Goal: Task Accomplishment & Management: Use online tool/utility

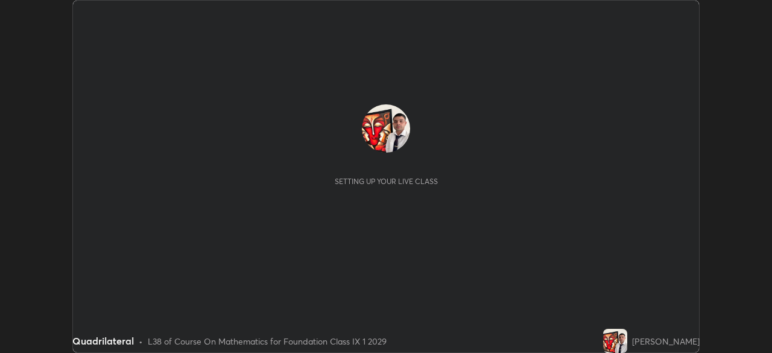
scroll to position [353, 771]
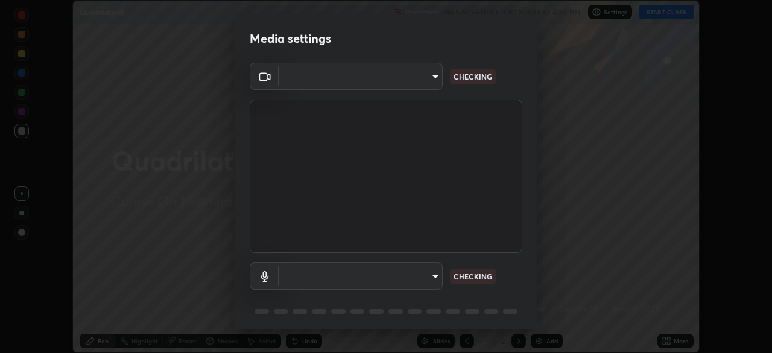
type input "6a58b21e3886260455e3a8f5b68a010b8d66c957dea9152d99a69134fe1af4a5"
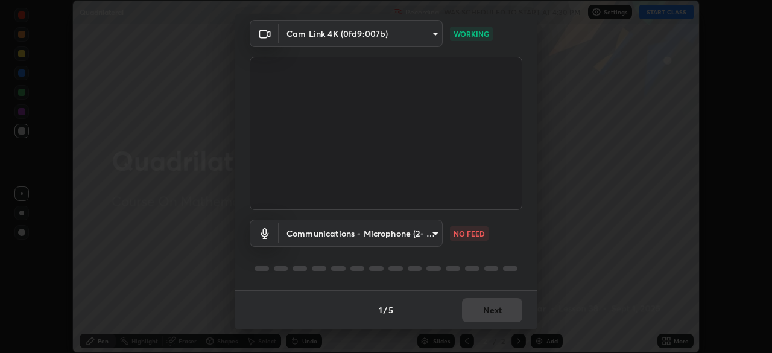
click at [432, 235] on body "Erase all Quadrilateral Recording WAS SCHEDULED TO START AT 4:30 PM Settings ST…" at bounding box center [386, 176] width 772 height 353
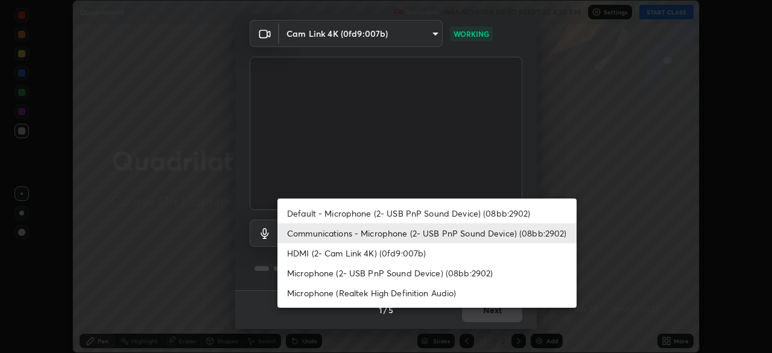
click at [402, 216] on li "Default - Microphone (2- USB PnP Sound Device) (08bb:2902)" at bounding box center [426, 213] width 299 height 20
type input "default"
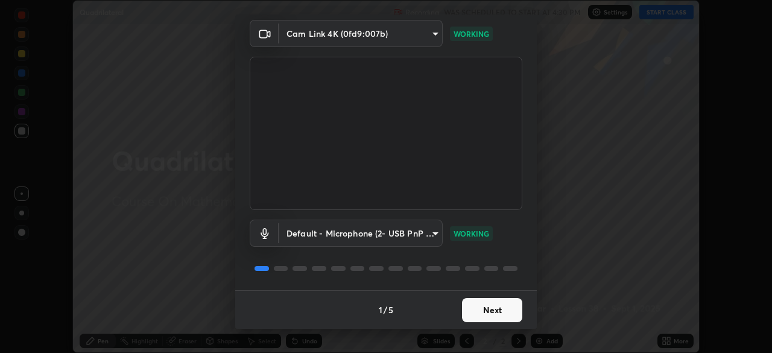
click at [495, 306] on button "Next" at bounding box center [492, 310] width 60 height 24
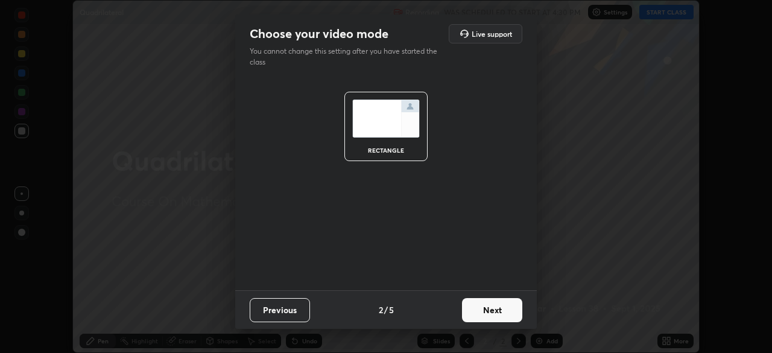
scroll to position [0, 0]
click at [499, 314] on button "Next" at bounding box center [492, 310] width 60 height 24
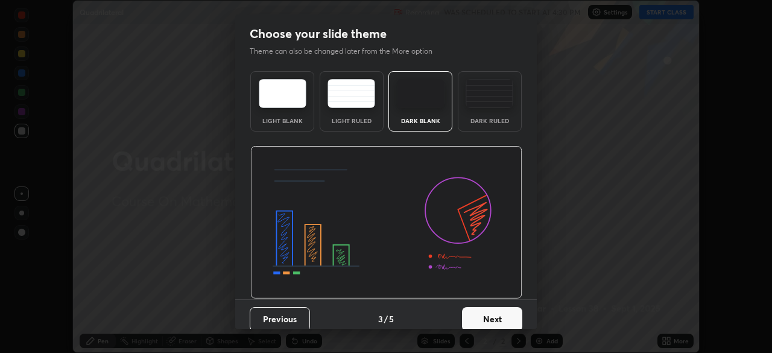
click at [503, 312] on button "Next" at bounding box center [492, 319] width 60 height 24
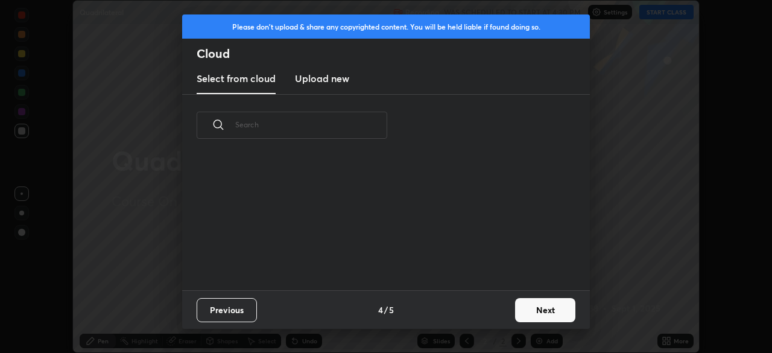
click at [506, 317] on div "Previous 4 / 5 Next" at bounding box center [386, 309] width 408 height 39
click at [527, 313] on button "Next" at bounding box center [545, 310] width 60 height 24
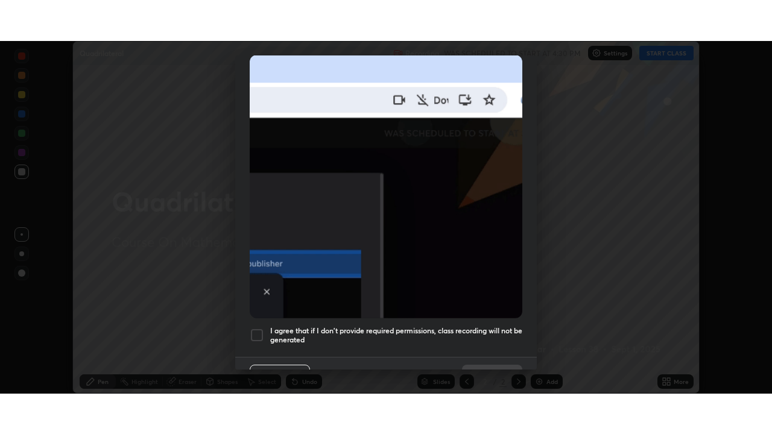
scroll to position [289, 0]
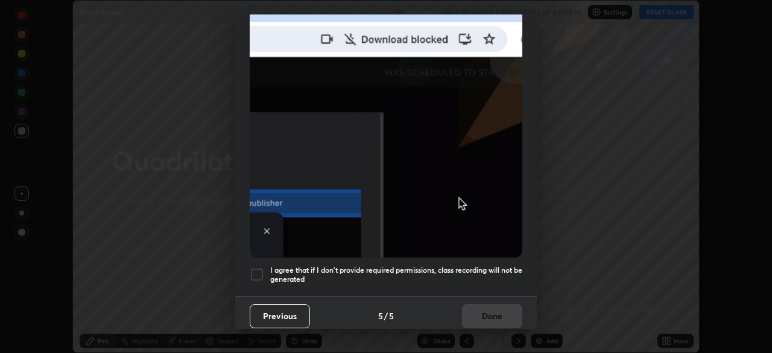
click at [261, 267] on div at bounding box center [257, 274] width 14 height 14
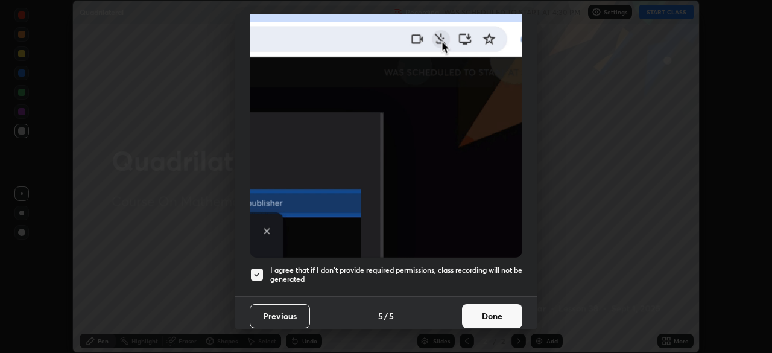
click at [501, 309] on button "Done" at bounding box center [492, 316] width 60 height 24
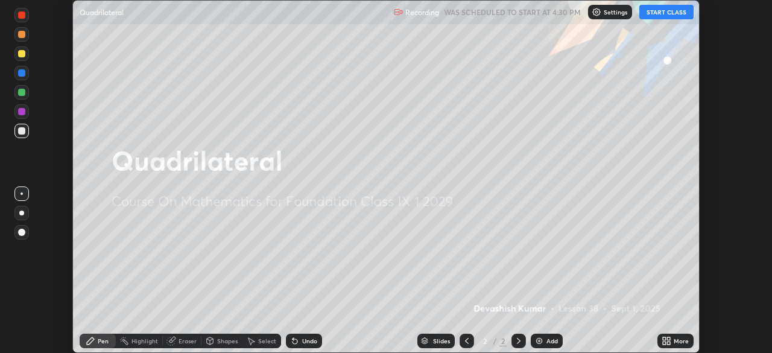
click at [665, 341] on icon at bounding box center [667, 341] width 10 height 10
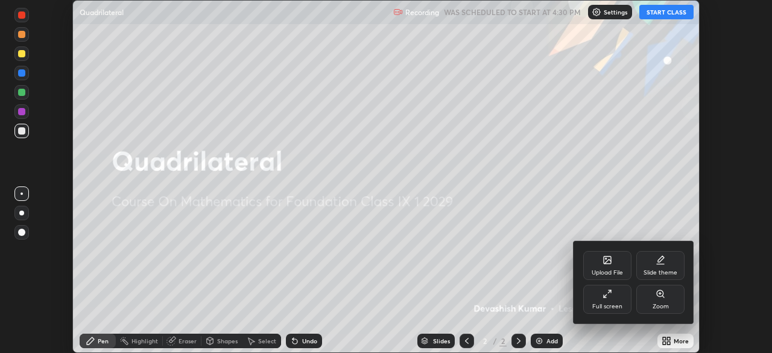
click at [615, 307] on div "Full screen" at bounding box center [607, 306] width 30 height 6
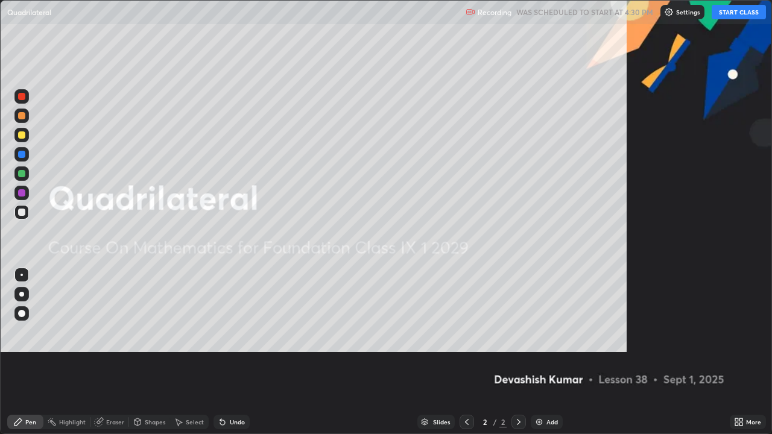
scroll to position [434, 772]
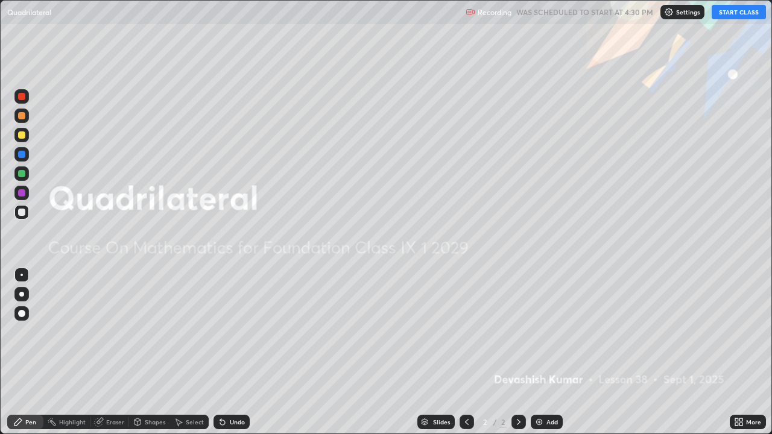
click at [741, 12] on button "START CLASS" at bounding box center [739, 12] width 54 height 14
click at [745, 14] on button "START CLASS" at bounding box center [739, 12] width 54 height 14
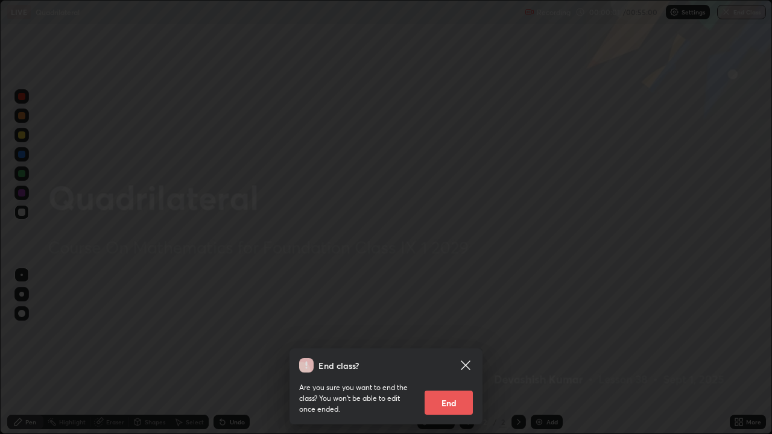
click at [472, 352] on icon at bounding box center [465, 365] width 14 height 14
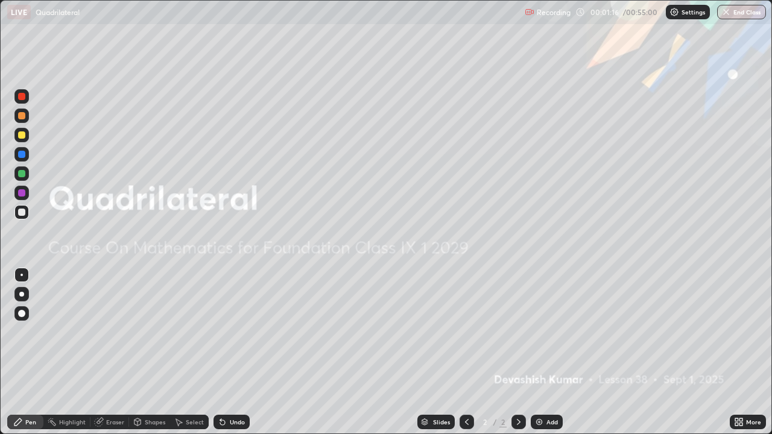
click at [543, 352] on div "Add" at bounding box center [547, 422] width 32 height 14
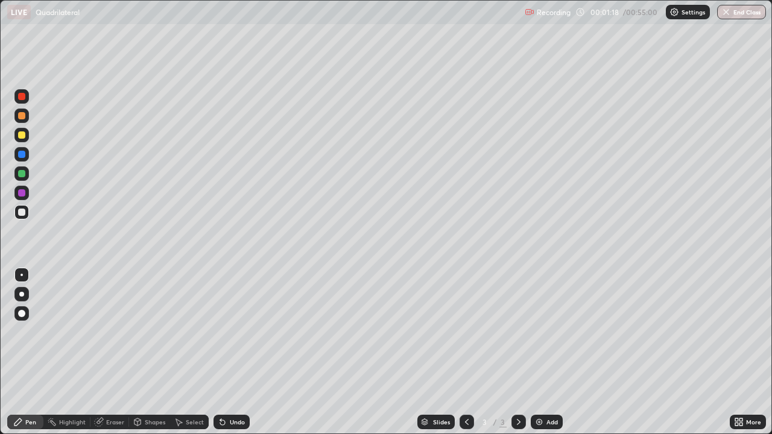
click at [145, 352] on div "Shapes" at bounding box center [155, 422] width 21 height 6
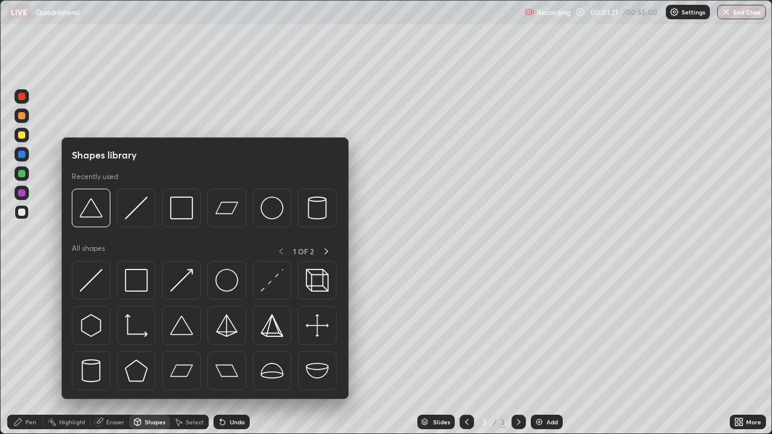
click at [185, 352] on img at bounding box center [181, 370] width 23 height 23
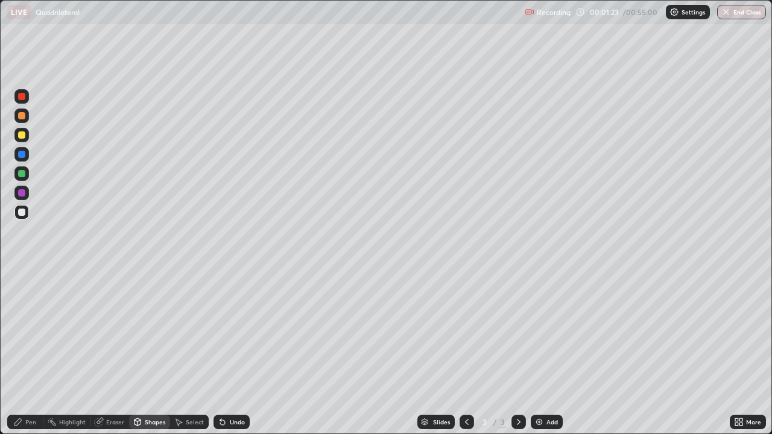
click at [25, 352] on div "Pen" at bounding box center [25, 422] width 36 height 24
click at [151, 352] on div "Shapes" at bounding box center [155, 422] width 21 height 6
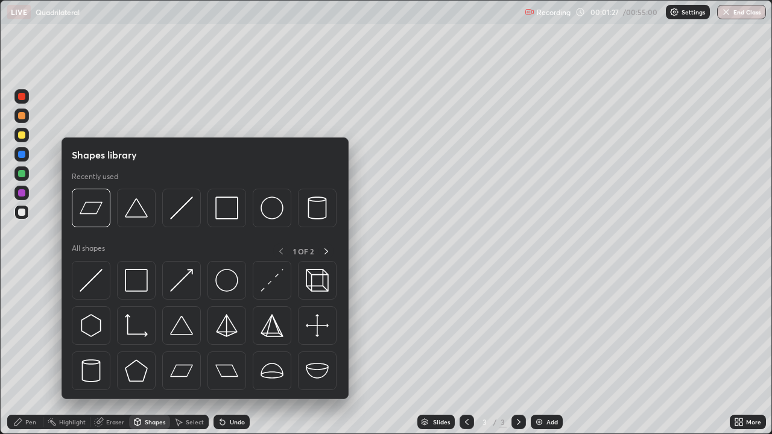
click at [90, 285] on img at bounding box center [91, 280] width 23 height 23
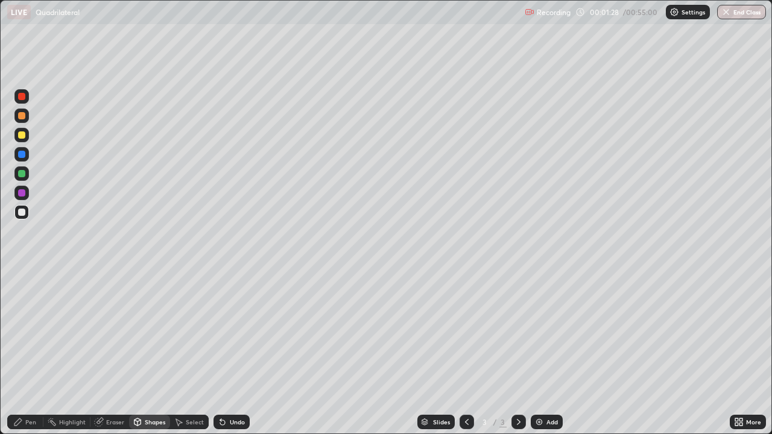
click at [25, 139] on div at bounding box center [21, 135] width 14 height 14
click at [29, 352] on div "Pen" at bounding box center [30, 422] width 11 height 6
click at [22, 131] on div at bounding box center [21, 134] width 7 height 7
click at [18, 98] on div at bounding box center [21, 96] width 7 height 7
click at [538, 352] on img at bounding box center [539, 422] width 10 height 10
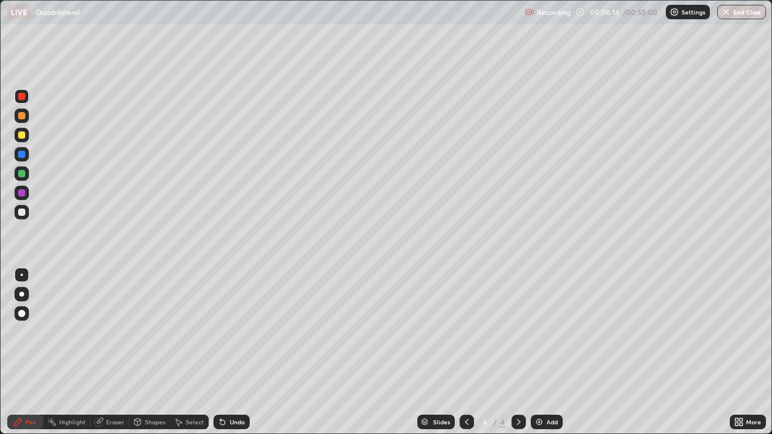
click at [153, 352] on div "Shapes" at bounding box center [155, 422] width 21 height 6
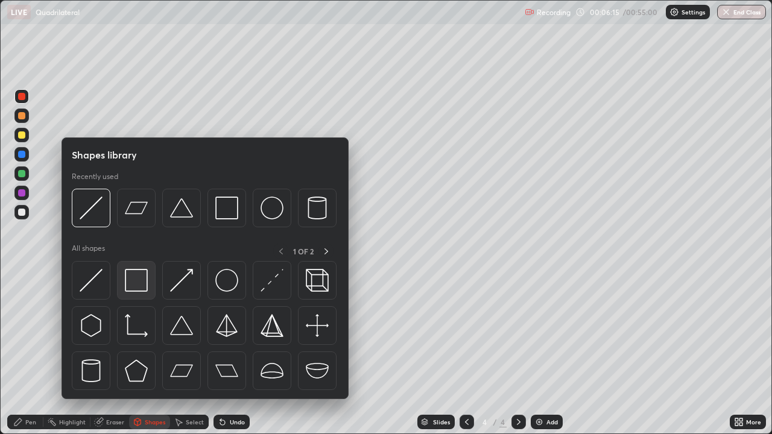
click at [134, 286] on img at bounding box center [136, 280] width 23 height 23
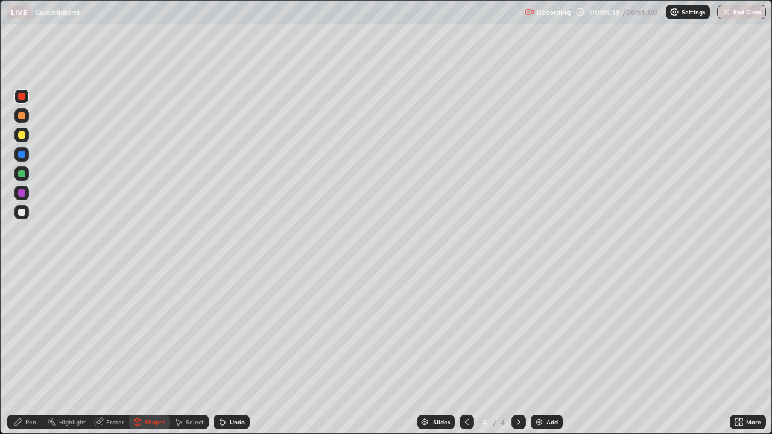
click at [24, 352] on div "Pen" at bounding box center [25, 422] width 36 height 14
click at [21, 128] on div at bounding box center [21, 135] width 14 height 14
click at [107, 352] on div "Eraser" at bounding box center [109, 422] width 39 height 14
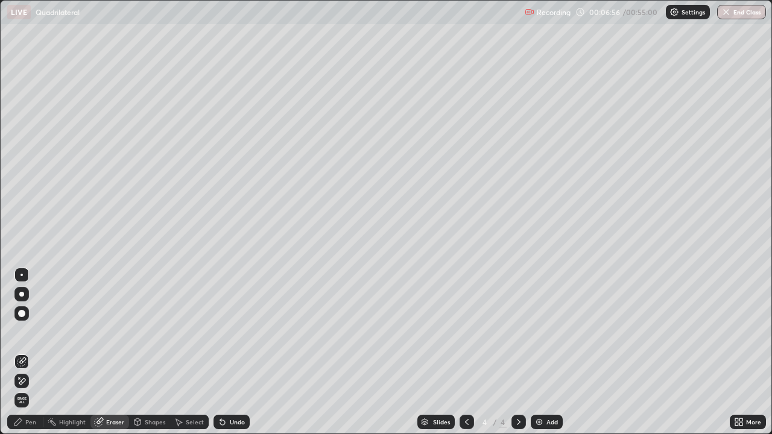
click at [30, 352] on div "Pen" at bounding box center [30, 422] width 11 height 6
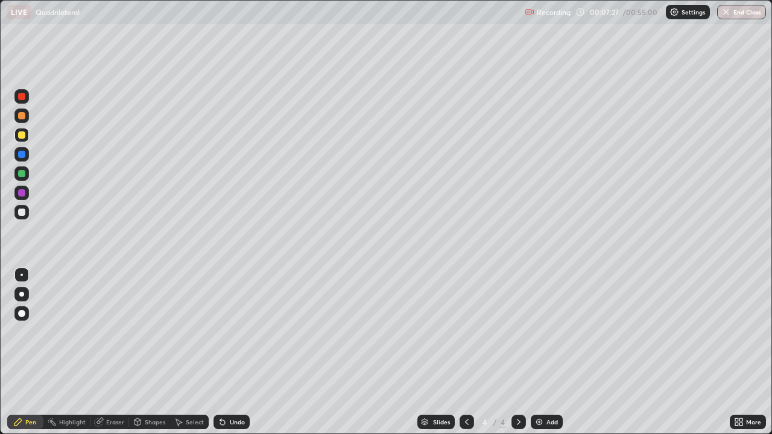
click at [110, 352] on div "Eraser" at bounding box center [109, 422] width 39 height 14
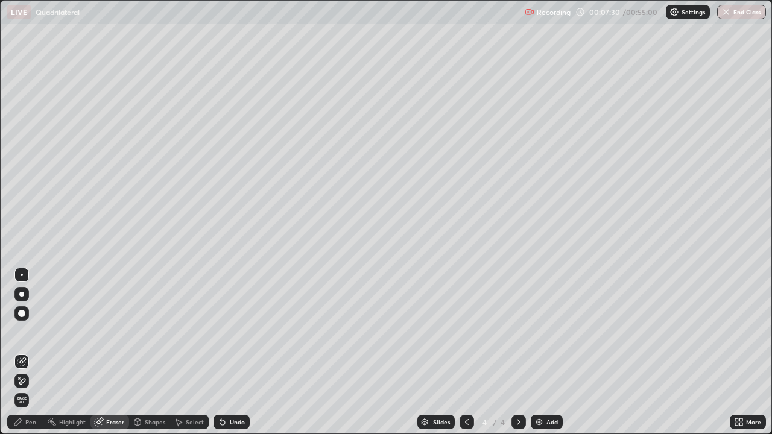
click at [23, 352] on div "Pen" at bounding box center [25, 422] width 36 height 14
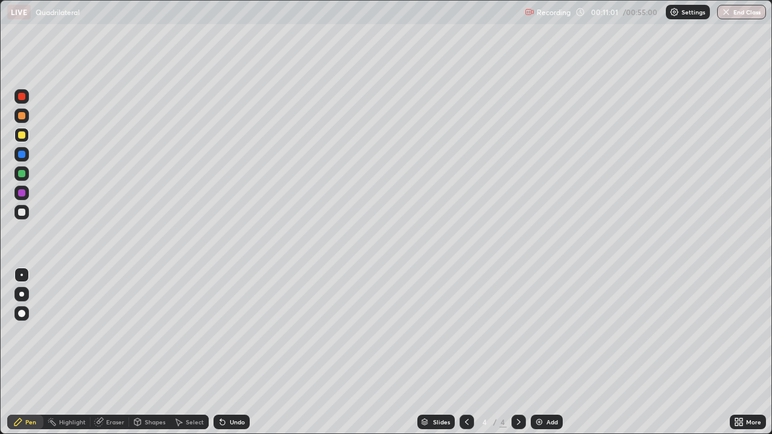
click at [541, 352] on img at bounding box center [539, 422] width 10 height 10
click at [151, 352] on div "Shapes" at bounding box center [155, 422] width 21 height 6
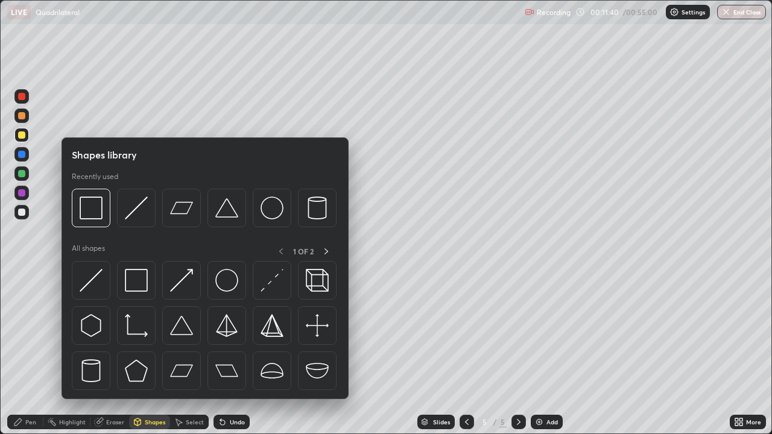
click at [139, 286] on img at bounding box center [136, 280] width 23 height 23
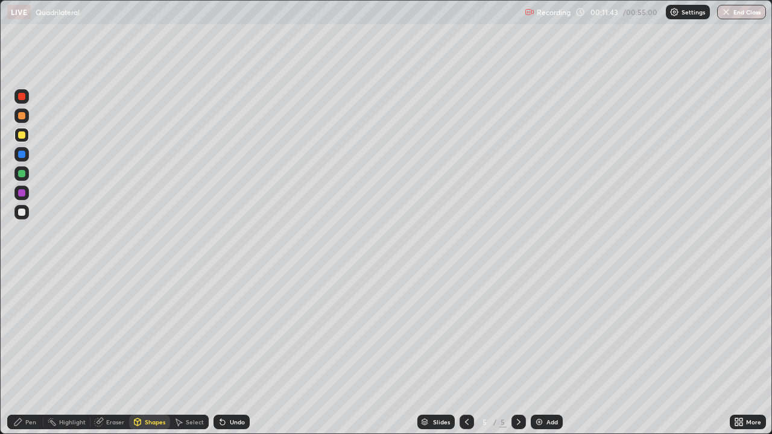
click at [24, 352] on div "Pen" at bounding box center [25, 422] width 36 height 14
click at [112, 352] on div "Eraser" at bounding box center [115, 422] width 18 height 6
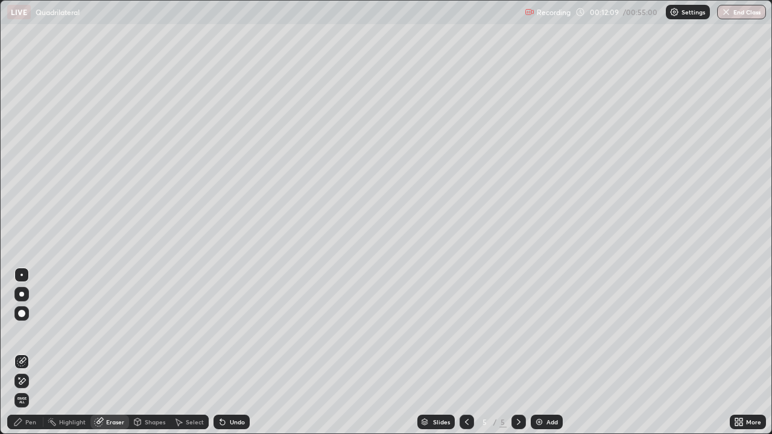
click at [151, 352] on div "Shapes" at bounding box center [155, 422] width 21 height 6
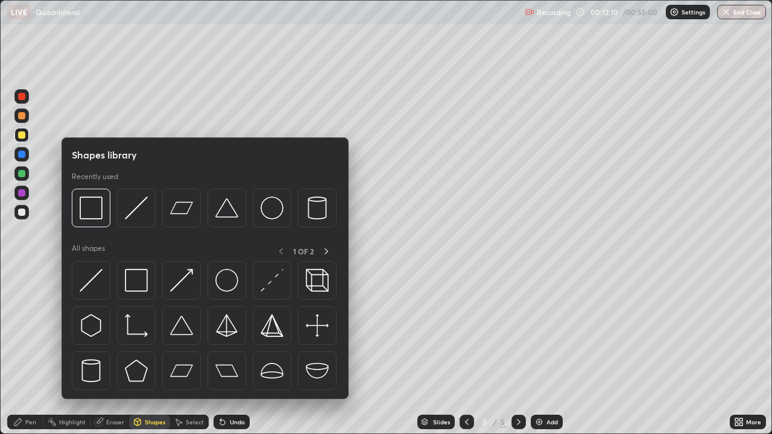
click at [92, 282] on img at bounding box center [91, 280] width 23 height 23
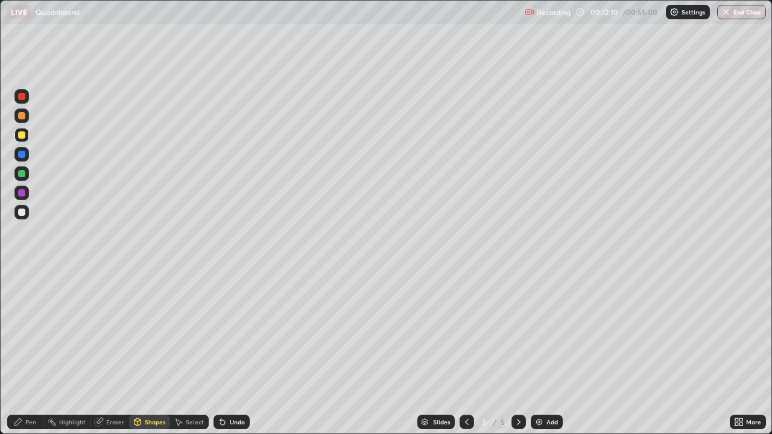
click at [22, 155] on div at bounding box center [21, 154] width 7 height 7
click at [21, 352] on icon at bounding box center [17, 422] width 7 height 7
click at [19, 97] on div at bounding box center [21, 96] width 7 height 7
click at [108, 352] on div "Eraser" at bounding box center [115, 422] width 18 height 6
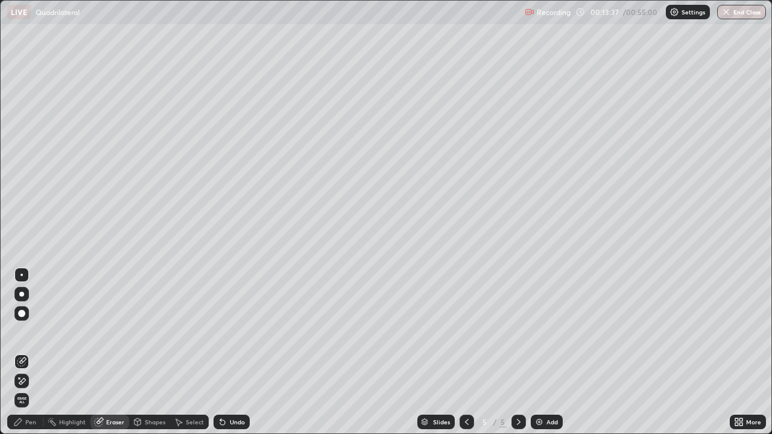
click at [28, 352] on div "Pen" at bounding box center [30, 422] width 11 height 6
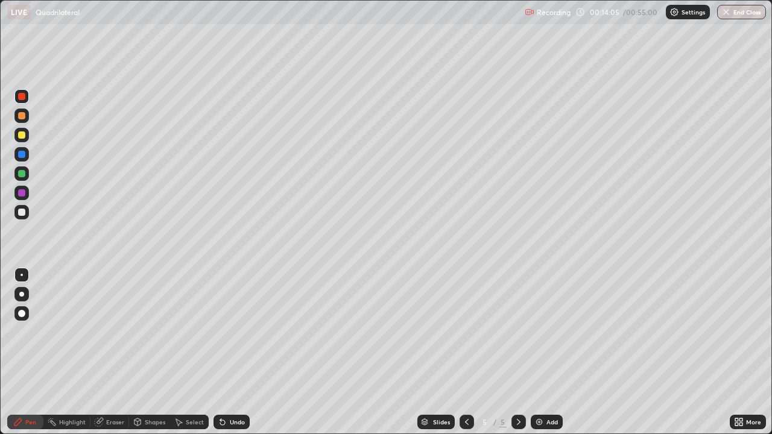
click at [115, 352] on div "Eraser" at bounding box center [115, 422] width 18 height 6
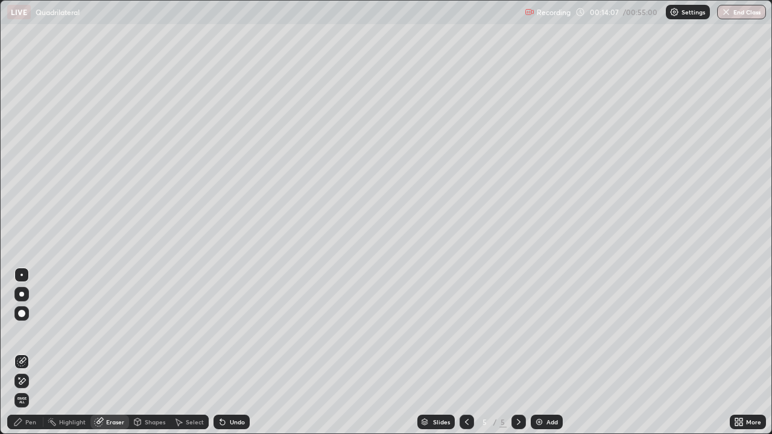
click at [34, 352] on div "Pen" at bounding box center [30, 422] width 11 height 6
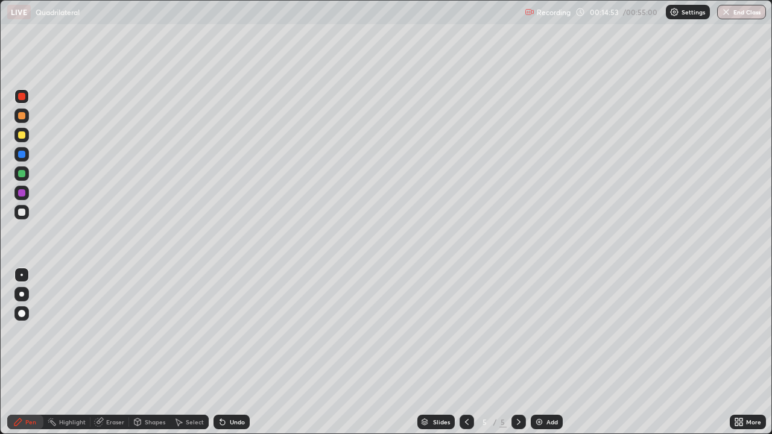
click at [16, 135] on div at bounding box center [21, 135] width 14 height 14
click at [541, 352] on img at bounding box center [539, 422] width 10 height 10
click at [151, 352] on div "Shapes" at bounding box center [155, 422] width 21 height 6
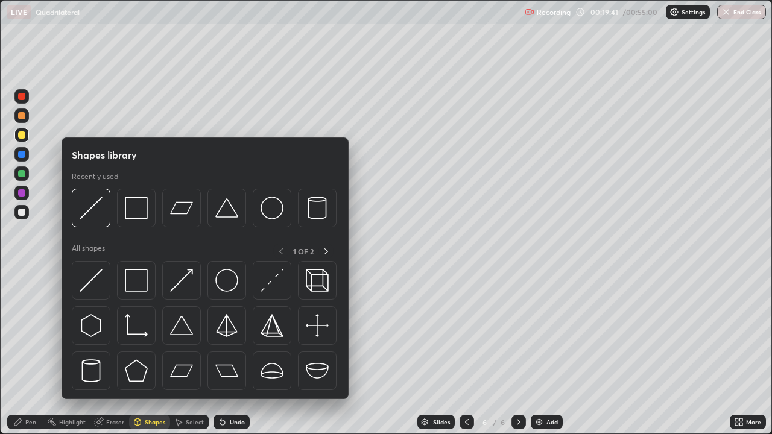
click at [139, 293] on div at bounding box center [136, 280] width 39 height 39
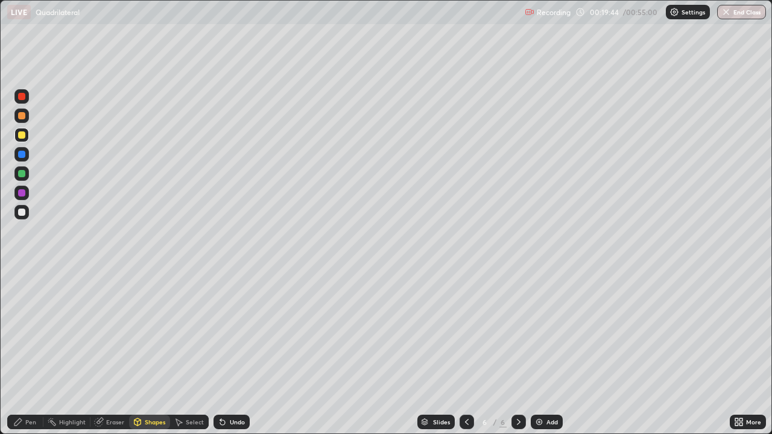
click at [24, 154] on div at bounding box center [21, 154] width 7 height 7
click at [115, 352] on div "Eraser" at bounding box center [109, 422] width 39 height 24
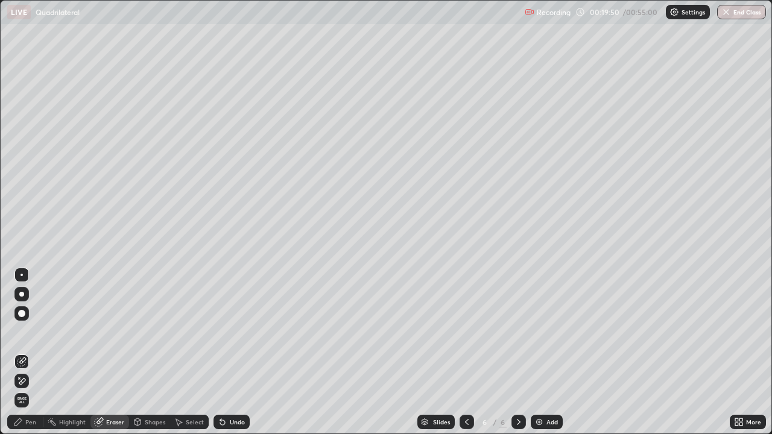
click at [28, 352] on div "Pen" at bounding box center [30, 422] width 11 height 6
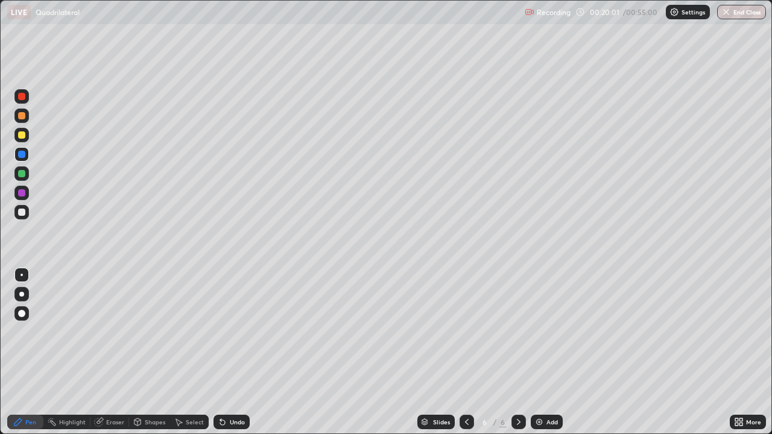
click at [110, 352] on div "Eraser" at bounding box center [115, 422] width 18 height 6
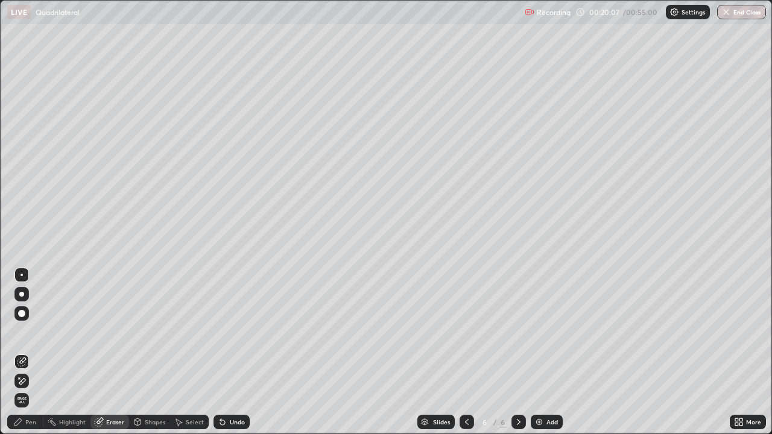
click at [27, 352] on div "Pen" at bounding box center [30, 422] width 11 height 6
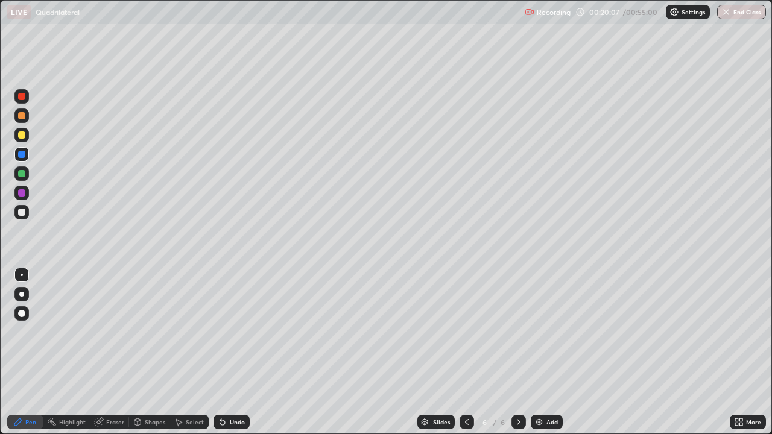
click at [145, 352] on div "Shapes" at bounding box center [155, 422] width 21 height 6
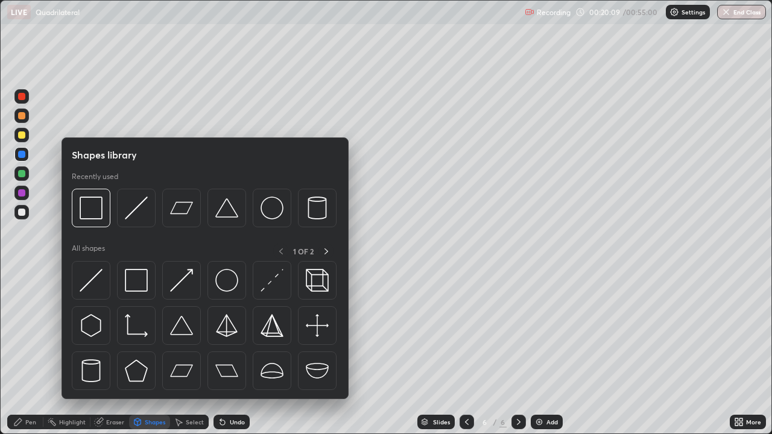
click at [182, 352] on img at bounding box center [181, 370] width 23 height 23
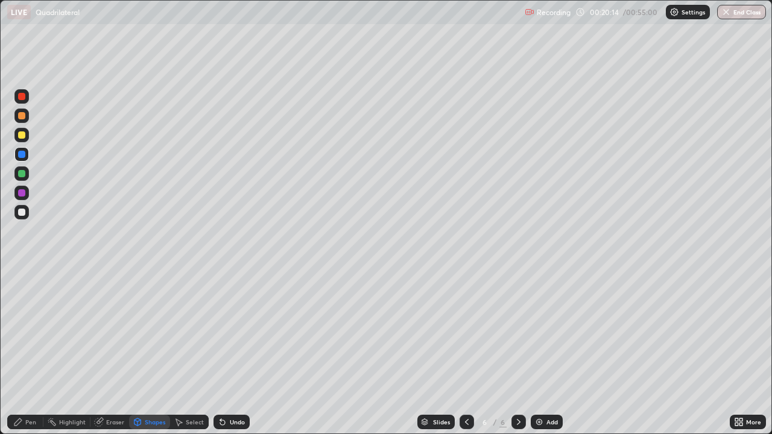
click at [26, 352] on div "Pen" at bounding box center [30, 422] width 11 height 6
click at [151, 352] on div "Shapes" at bounding box center [155, 422] width 21 height 6
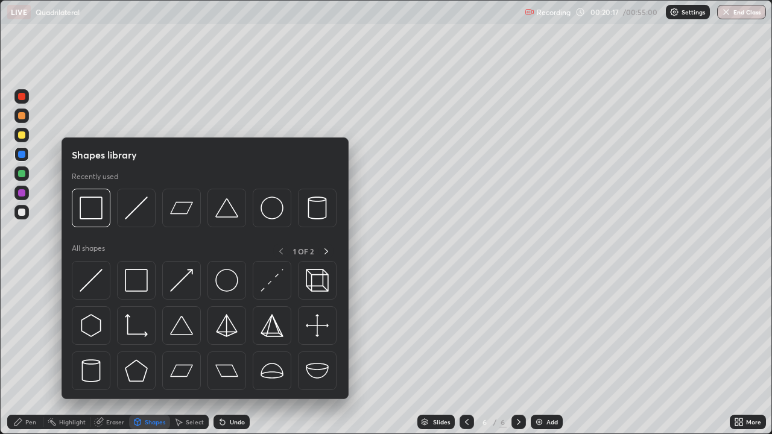
click at [22, 133] on div at bounding box center [21, 134] width 7 height 7
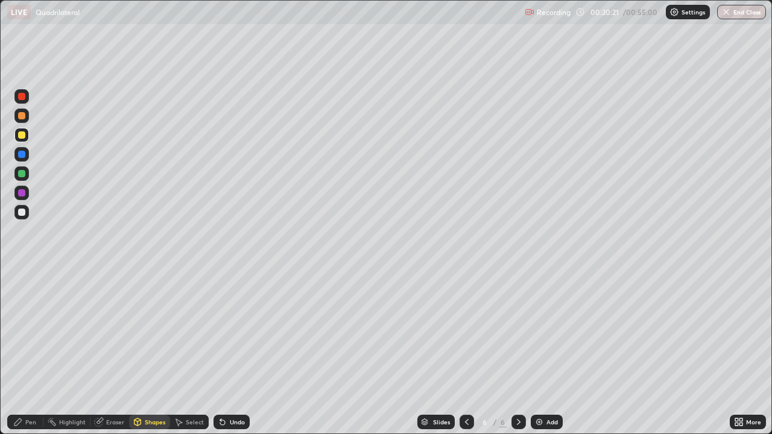
click at [147, 352] on div "Shapes" at bounding box center [155, 422] width 21 height 6
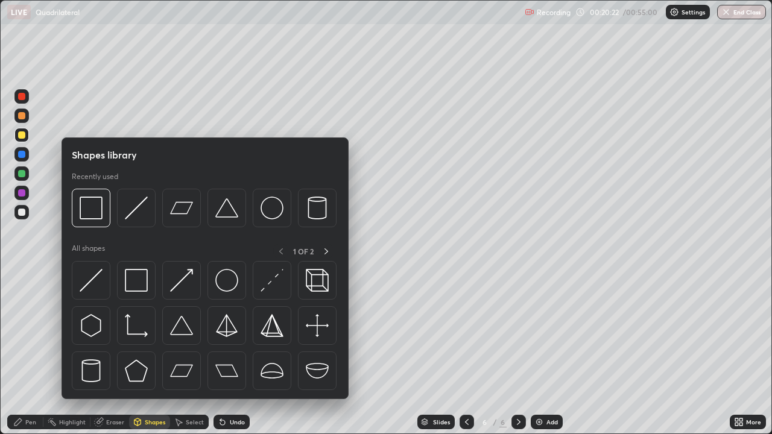
click at [88, 279] on img at bounding box center [91, 280] width 23 height 23
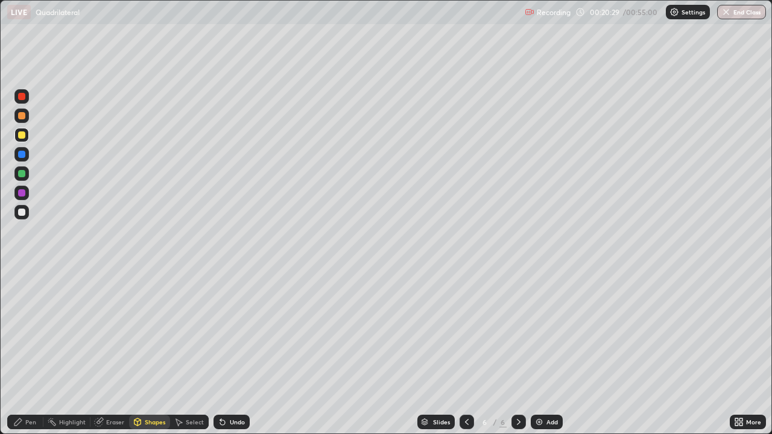
click at [28, 352] on div "Pen" at bounding box center [30, 422] width 11 height 6
click at [21, 96] on div at bounding box center [21, 96] width 7 height 7
click at [19, 133] on div at bounding box center [21, 134] width 7 height 7
click at [24, 156] on div at bounding box center [21, 154] width 7 height 7
click at [19, 135] on div at bounding box center [21, 134] width 7 height 7
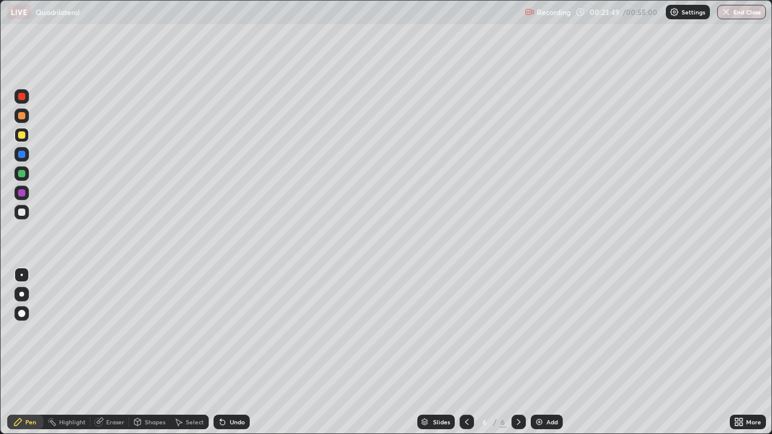
click at [27, 98] on div at bounding box center [21, 96] width 14 height 14
click at [113, 352] on div "Eraser" at bounding box center [115, 422] width 18 height 6
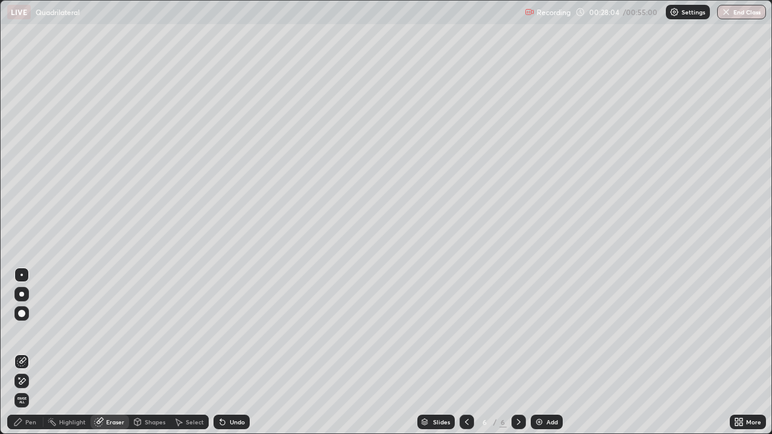
click at [28, 352] on div "Pen" at bounding box center [30, 422] width 11 height 6
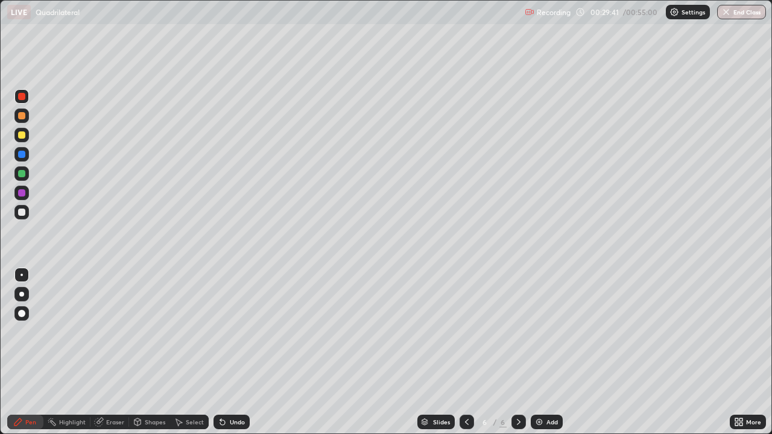
click at [119, 352] on div "Eraser" at bounding box center [115, 422] width 18 height 6
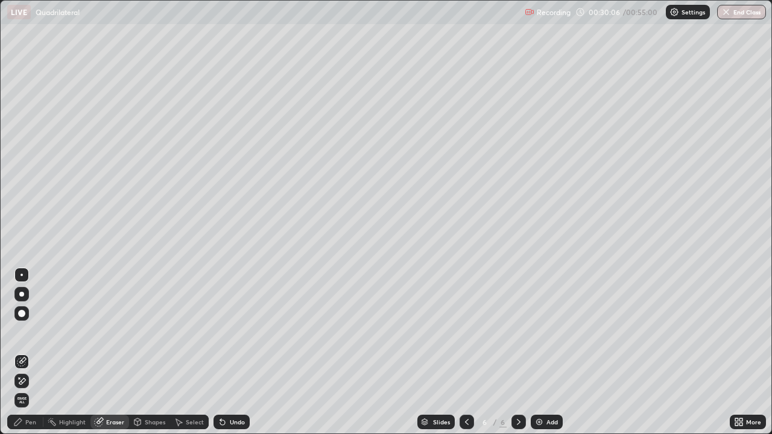
click at [26, 352] on div "Pen" at bounding box center [30, 422] width 11 height 6
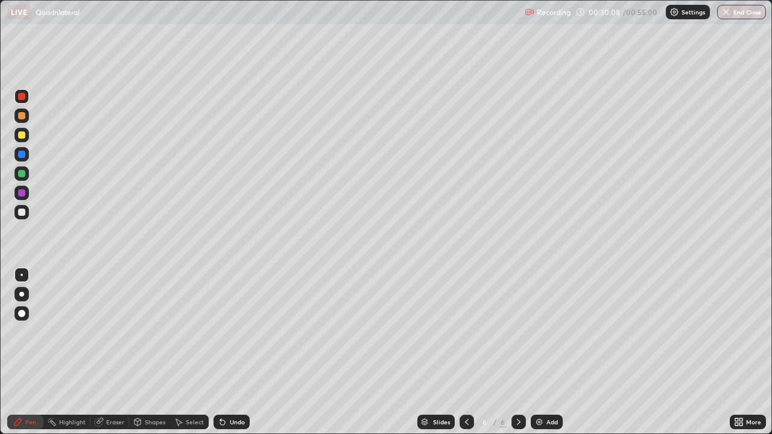
click at [21, 154] on div at bounding box center [21, 154] width 7 height 7
click at [548, 352] on div "Add" at bounding box center [551, 422] width 11 height 6
click at [153, 352] on div "Shapes" at bounding box center [155, 422] width 21 height 6
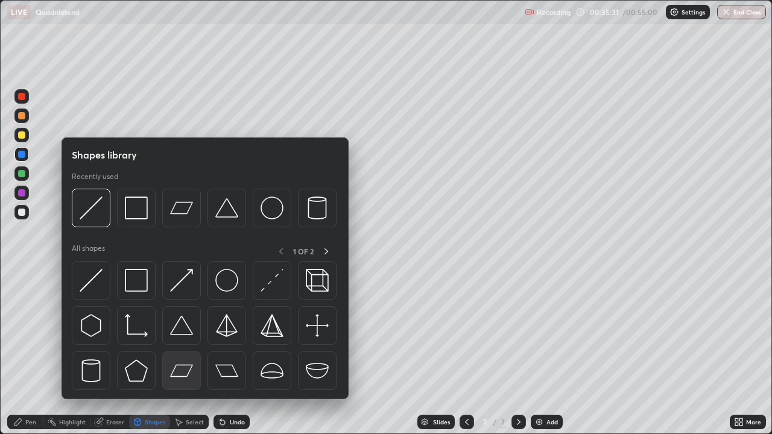
click at [182, 352] on img at bounding box center [181, 370] width 23 height 23
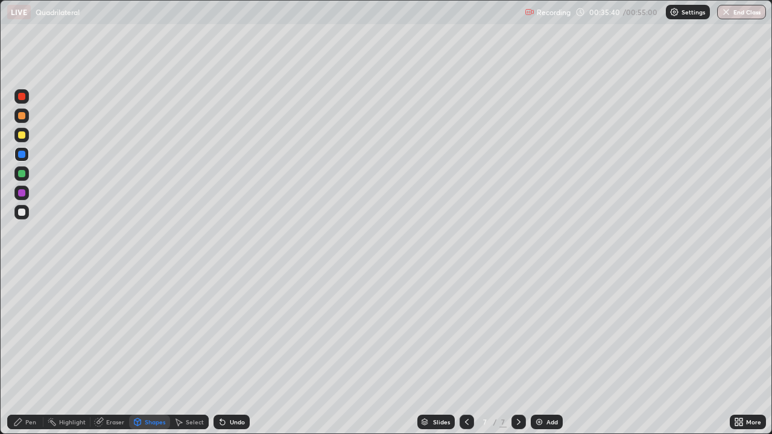
click at [22, 135] on div at bounding box center [21, 134] width 7 height 7
click at [147, 352] on div "Shapes" at bounding box center [155, 422] width 21 height 6
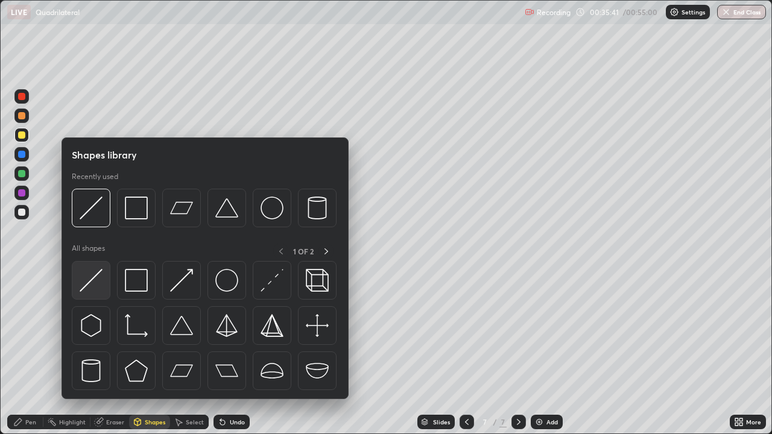
click at [87, 277] on img at bounding box center [91, 280] width 23 height 23
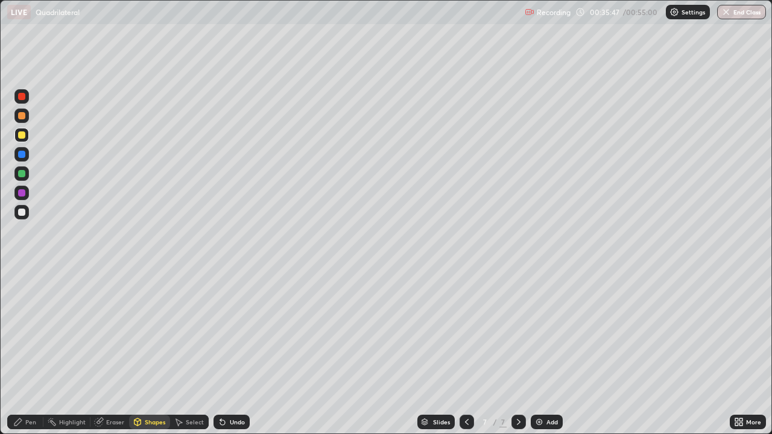
click at [22, 352] on icon at bounding box center [18, 422] width 10 height 10
click at [107, 352] on div "Eraser" at bounding box center [115, 422] width 18 height 6
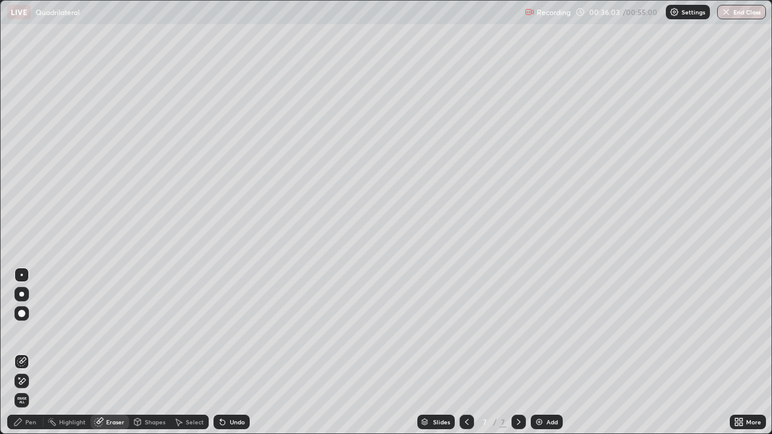
click at [22, 352] on div "Pen" at bounding box center [25, 422] width 36 height 24
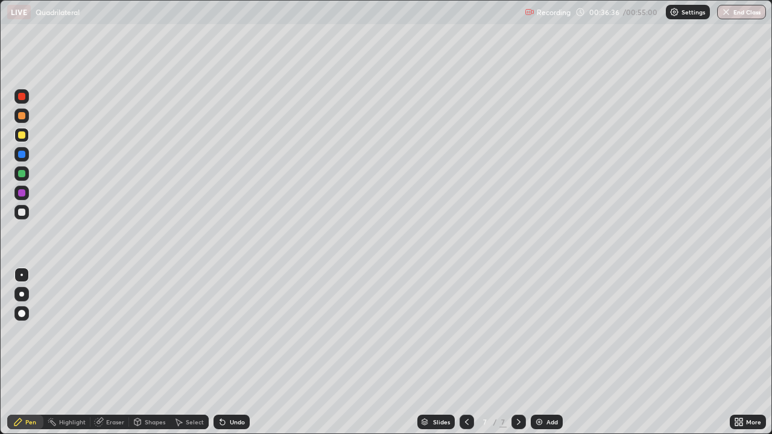
click at [109, 352] on div "Eraser" at bounding box center [115, 422] width 18 height 6
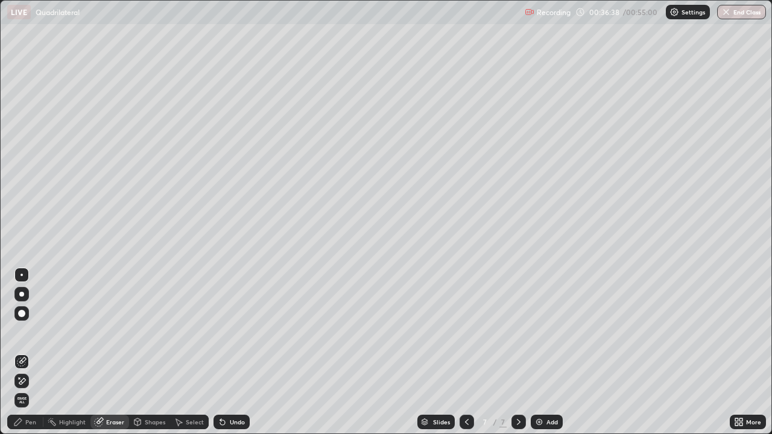
click at [27, 352] on div "Pen" at bounding box center [30, 422] width 11 height 6
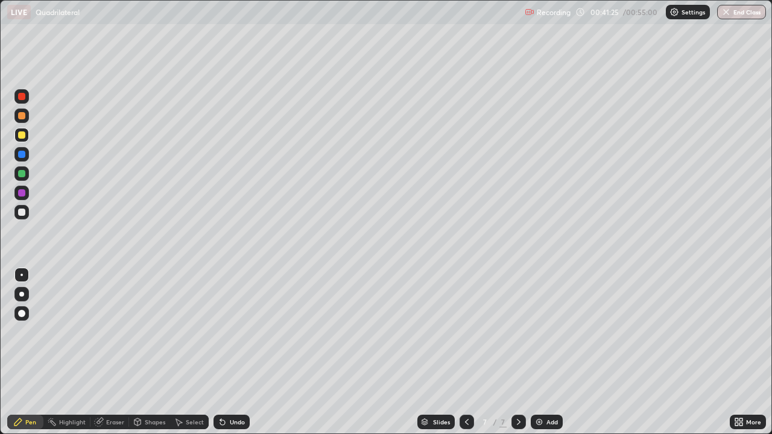
click at [20, 153] on div at bounding box center [21, 154] width 7 height 7
click at [21, 194] on div at bounding box center [21, 192] width 7 height 7
click at [548, 352] on div "Add" at bounding box center [547, 422] width 32 height 14
click at [151, 352] on div "Shapes" at bounding box center [149, 422] width 41 height 14
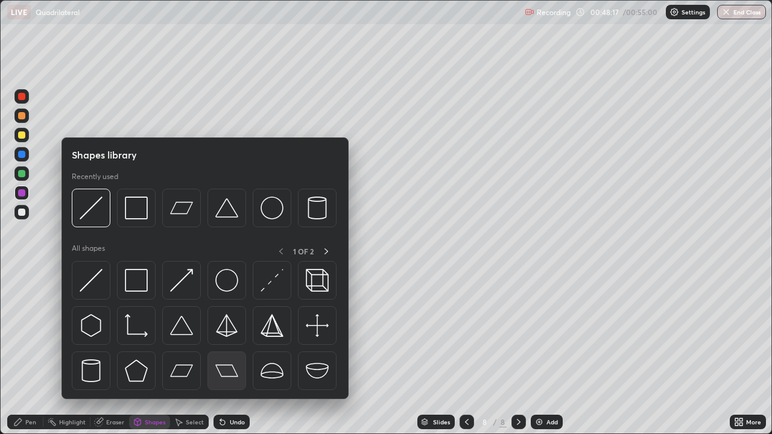
click at [224, 352] on img at bounding box center [226, 370] width 23 height 23
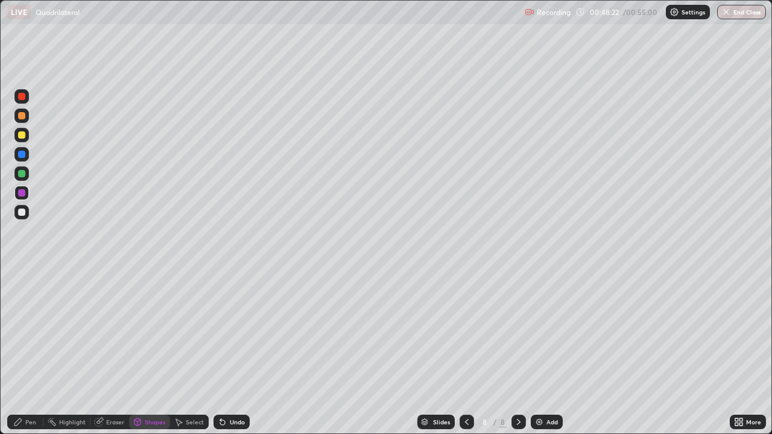
click at [24, 352] on div "Pen" at bounding box center [25, 422] width 36 height 14
click at [150, 352] on div "Shapes" at bounding box center [149, 422] width 41 height 14
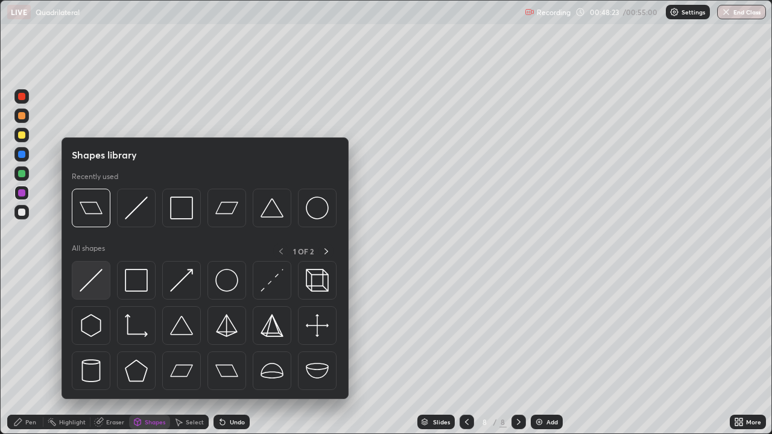
click at [96, 286] on img at bounding box center [91, 280] width 23 height 23
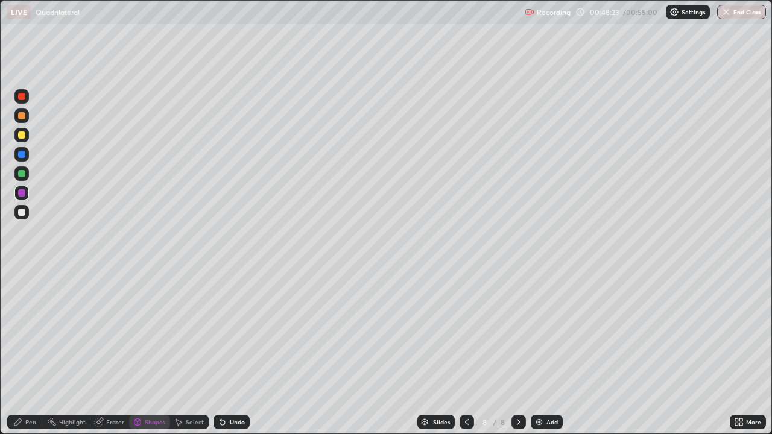
click at [19, 153] on div at bounding box center [21, 154] width 7 height 7
click at [18, 352] on icon at bounding box center [17, 422] width 7 height 7
click at [23, 97] on div at bounding box center [21, 96] width 7 height 7
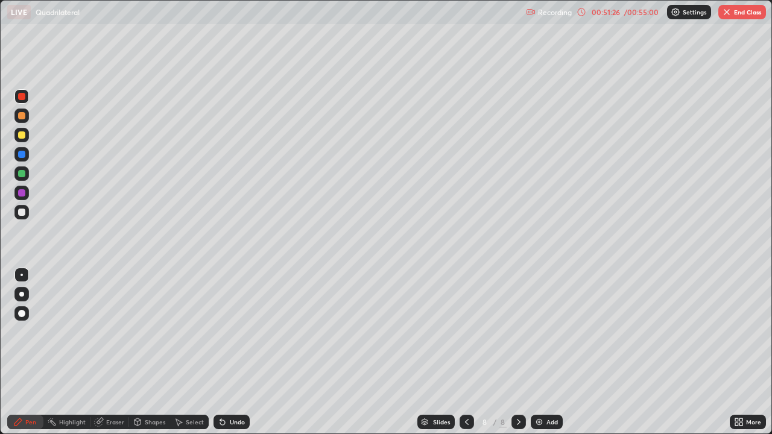
click at [731, 19] on div "Recording 00:51:26 / 00:55:00 Settings End Class" at bounding box center [646, 13] width 240 height 24
click at [736, 7] on button "End Class" at bounding box center [742, 12] width 48 height 14
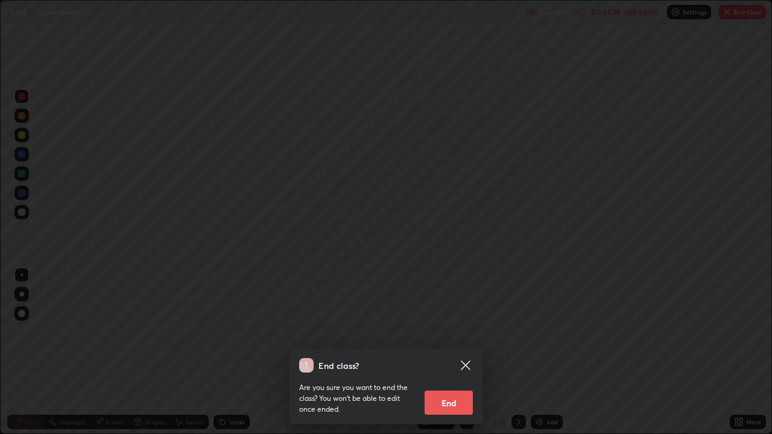
click at [446, 352] on button "End" at bounding box center [449, 403] width 48 height 24
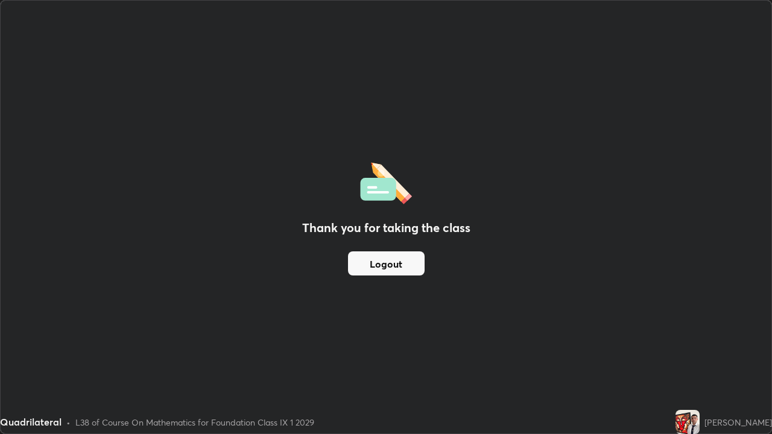
click at [402, 261] on button "Logout" at bounding box center [386, 263] width 77 height 24
